Goal: Transaction & Acquisition: Purchase product/service

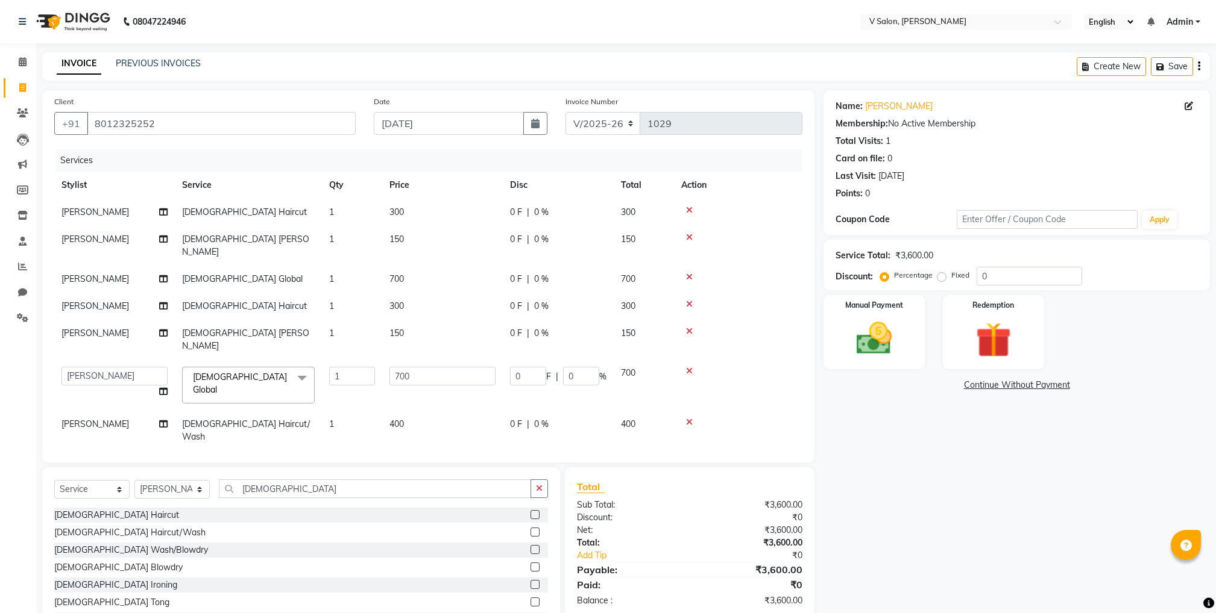
select select "8434"
select select "service"
select select "81550"
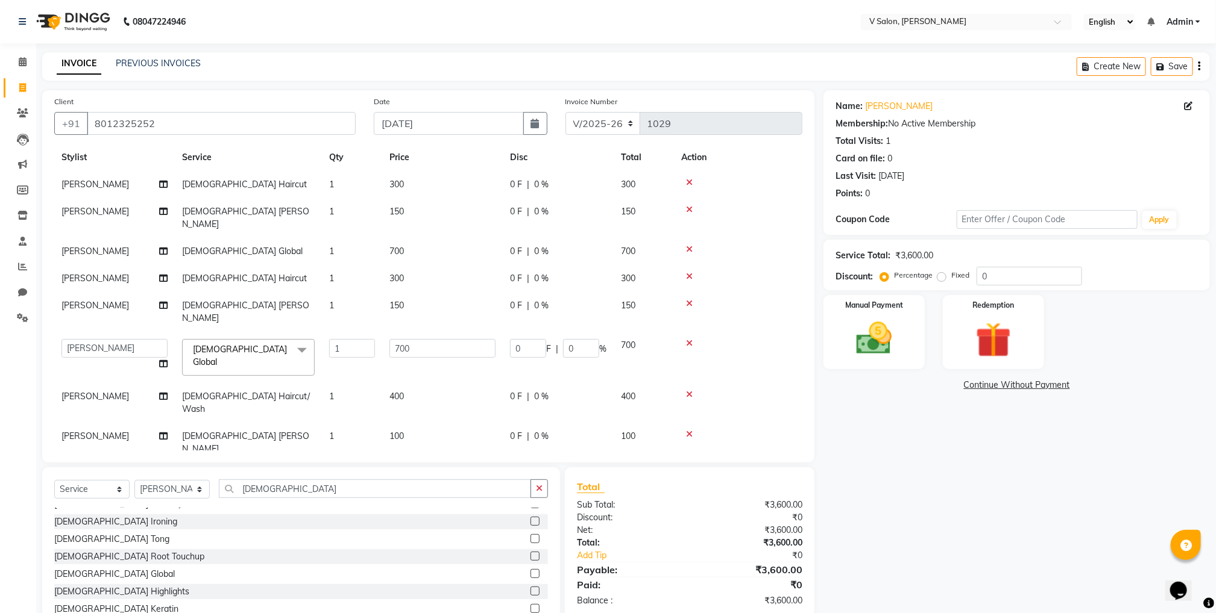
click at [309, 265] on td "[DEMOGRAPHIC_DATA] Haircut" at bounding box center [248, 278] width 147 height 27
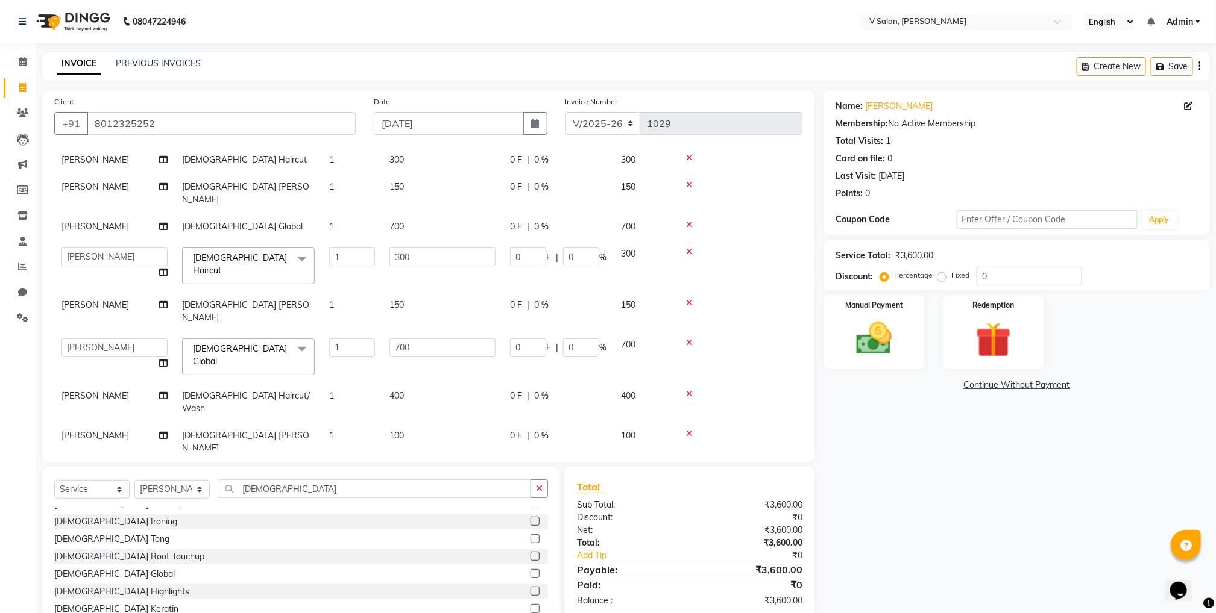
scroll to position [51, 0]
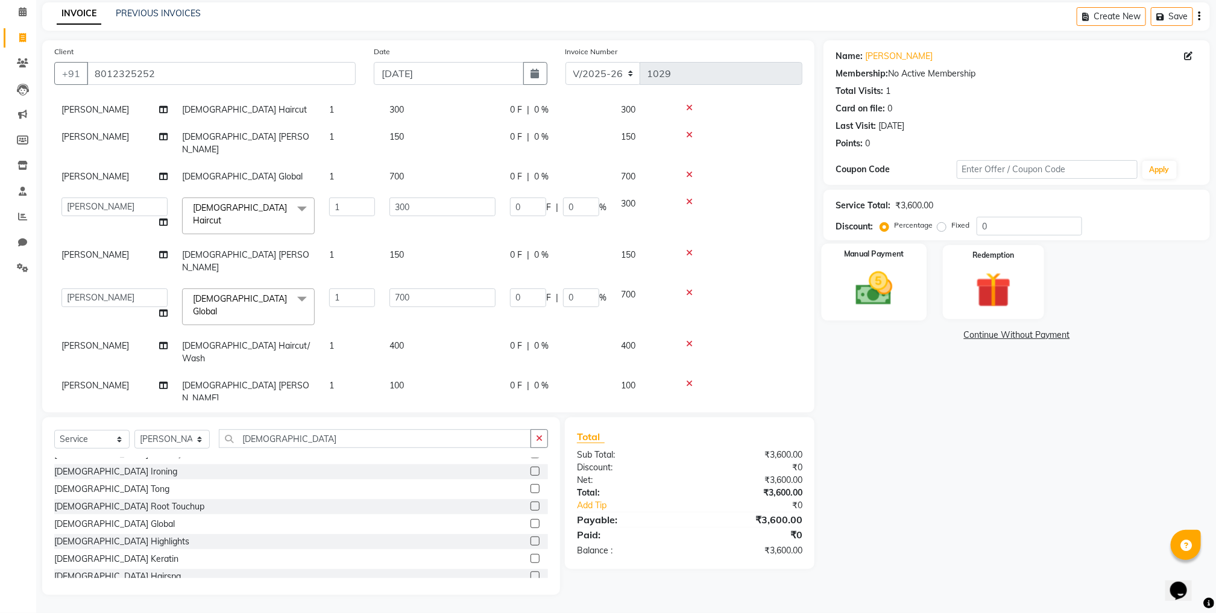
click at [866, 275] on img at bounding box center [874, 289] width 60 height 43
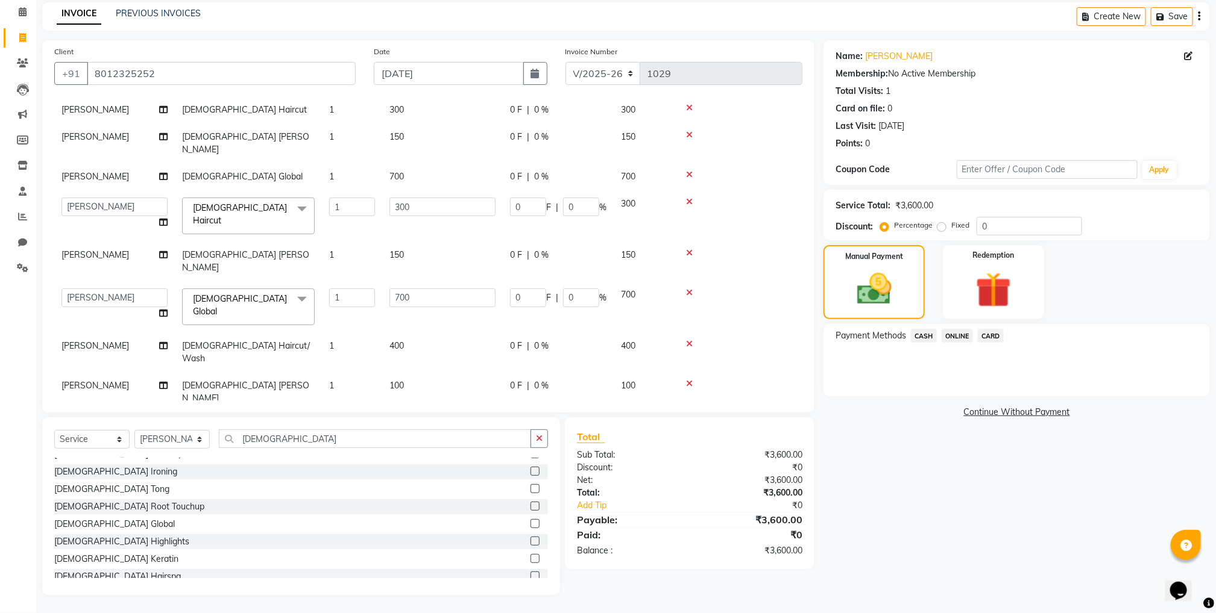
click at [926, 330] on span "CASH" at bounding box center [924, 336] width 26 height 14
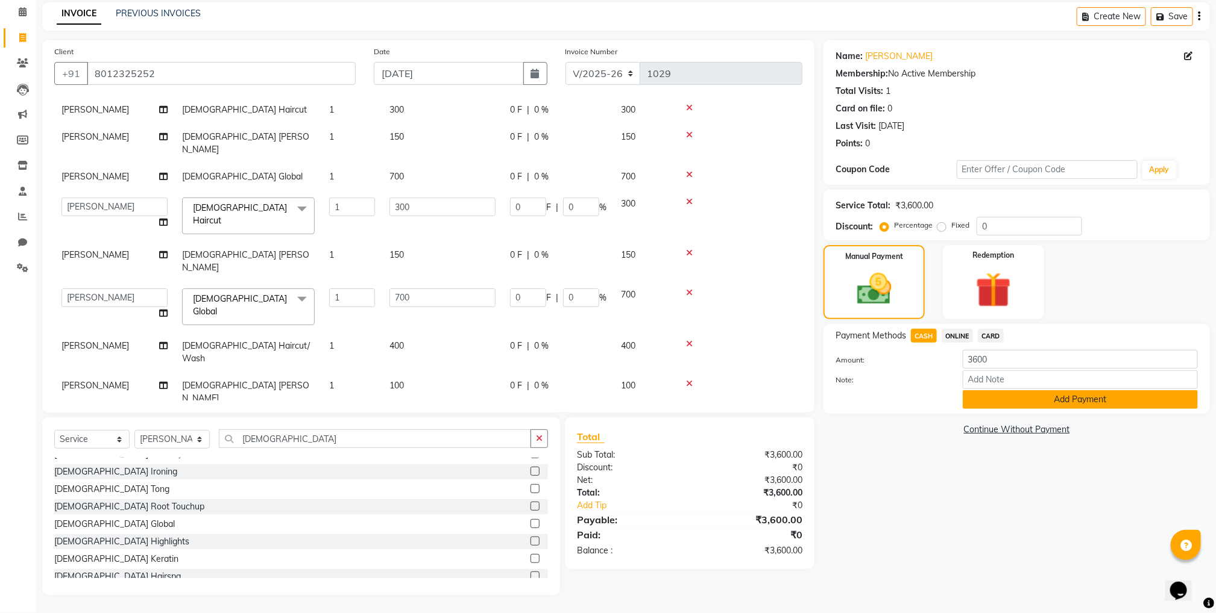
click at [1008, 404] on button "Add Payment" at bounding box center [1079, 400] width 235 height 19
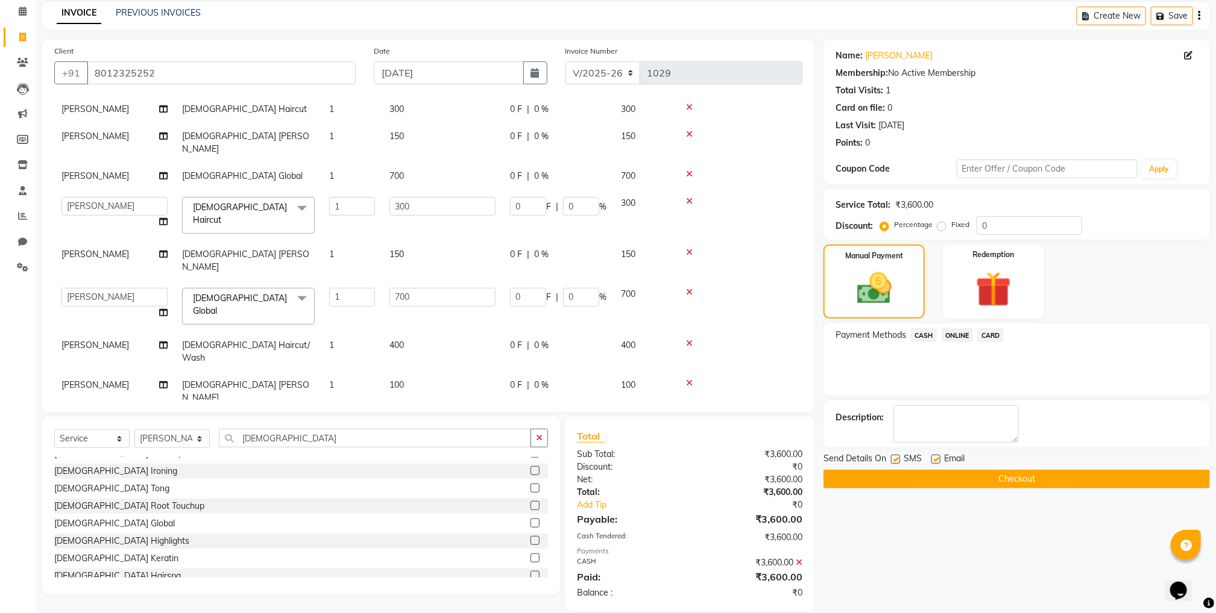
click at [899, 456] on label at bounding box center [895, 459] width 9 height 9
click at [899, 456] on input "checkbox" at bounding box center [895, 460] width 8 height 8
checkbox input "false"
click at [938, 459] on label at bounding box center [935, 459] width 9 height 9
click at [938, 459] on input "checkbox" at bounding box center [935, 460] width 8 height 8
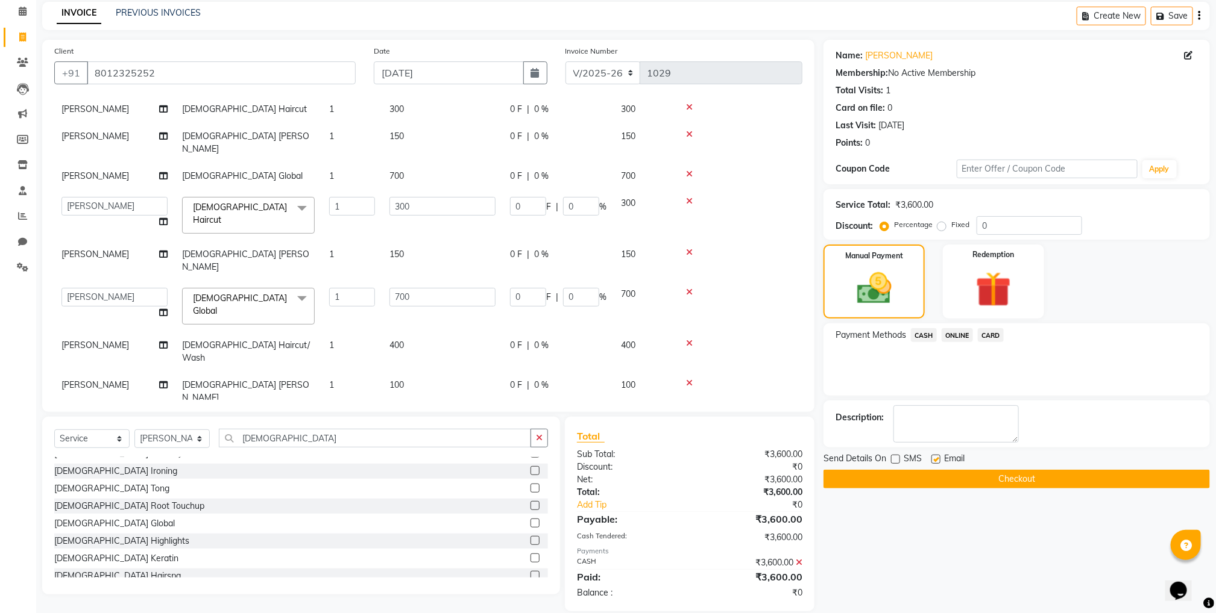
checkbox input "false"
click at [941, 481] on button "Checkout" at bounding box center [1016, 479] width 386 height 19
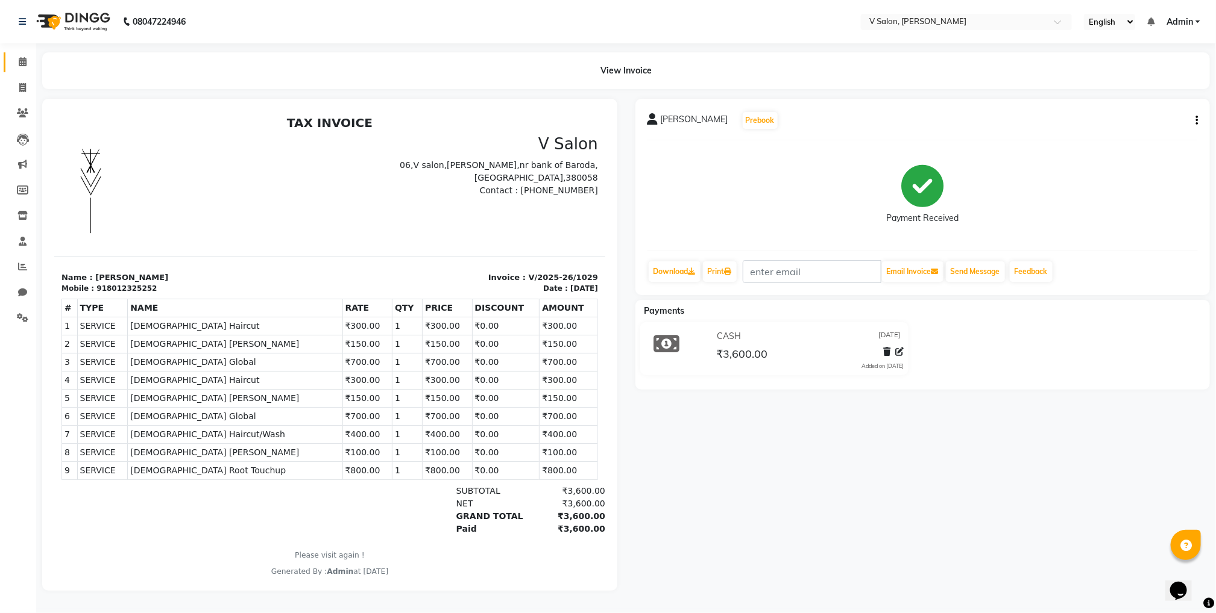
click at [20, 69] on link "Calendar" at bounding box center [18, 62] width 29 height 20
